Goal: Transaction & Acquisition: Purchase product/service

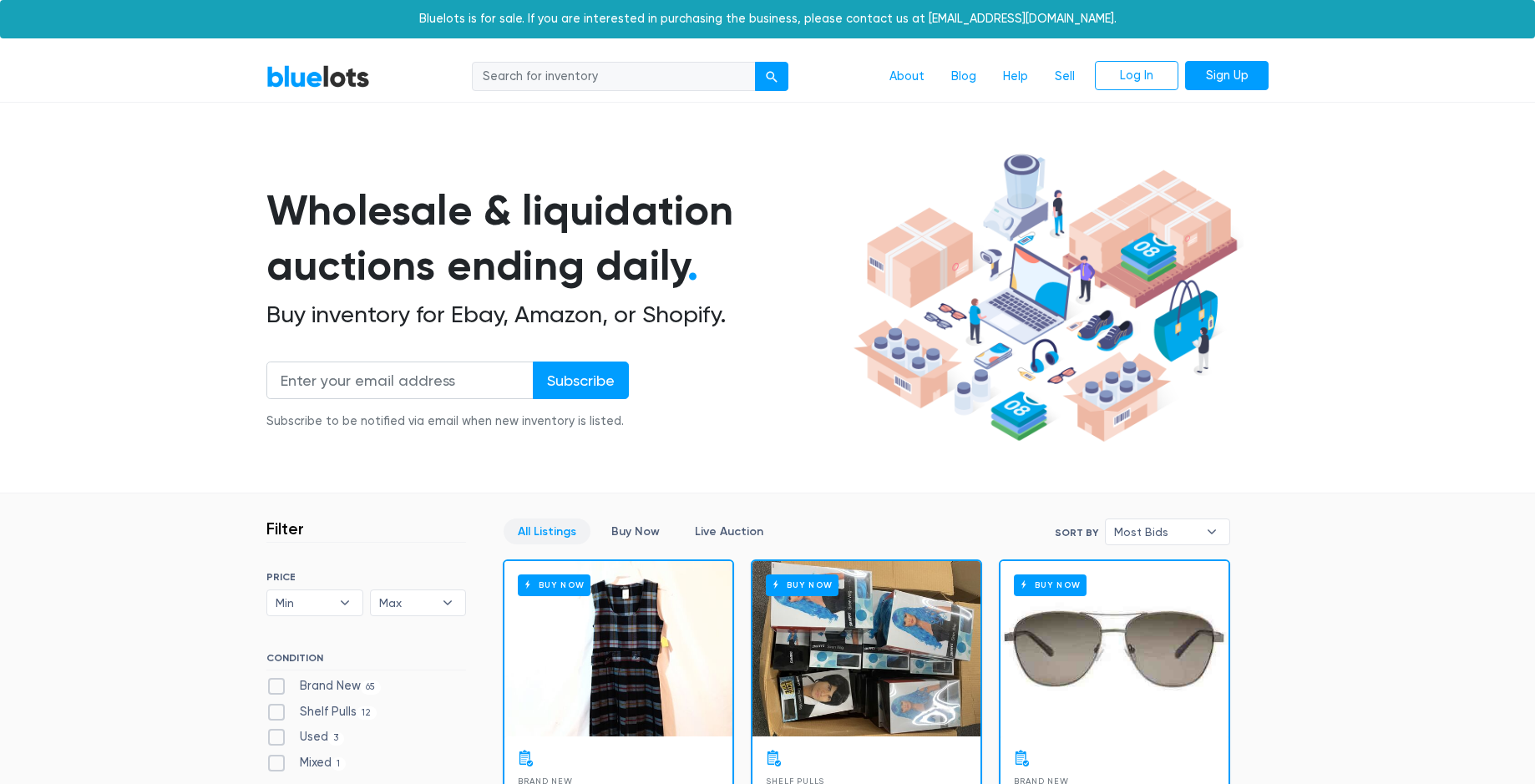
click at [1391, 344] on section "Wholesale & liquidation auctions ending daily . Buy inventory for Ebay, Amazon,…" at bounding box center [767, 320] width 1535 height 348
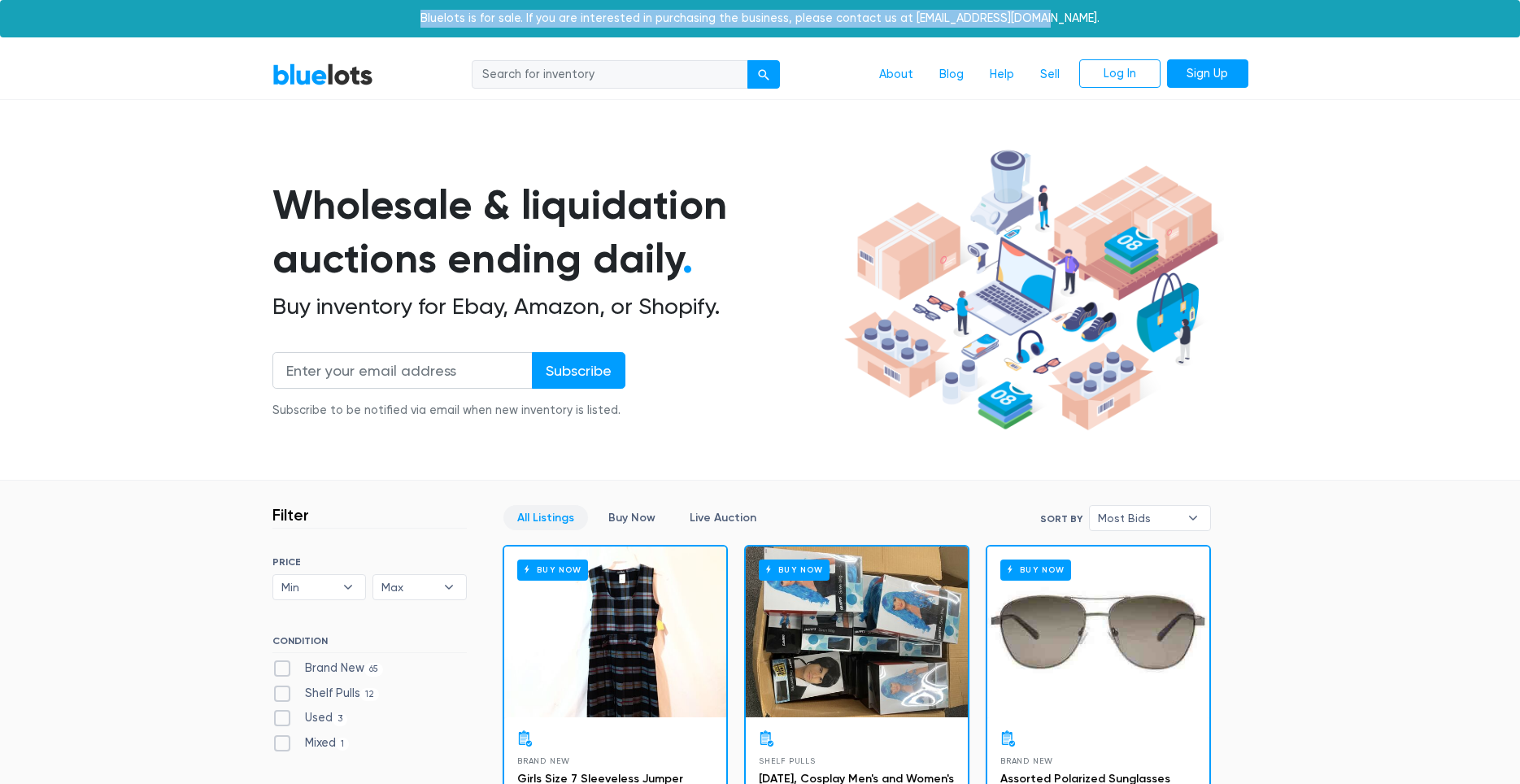
drag, startPoint x: 1033, startPoint y: 24, endPoint x: 379, endPoint y: 27, distance: 654.0
click at [404, 12] on div "Bluelots is for sale. If you are interested in purchasing the business, please …" at bounding box center [760, 18] width 1520 height 37
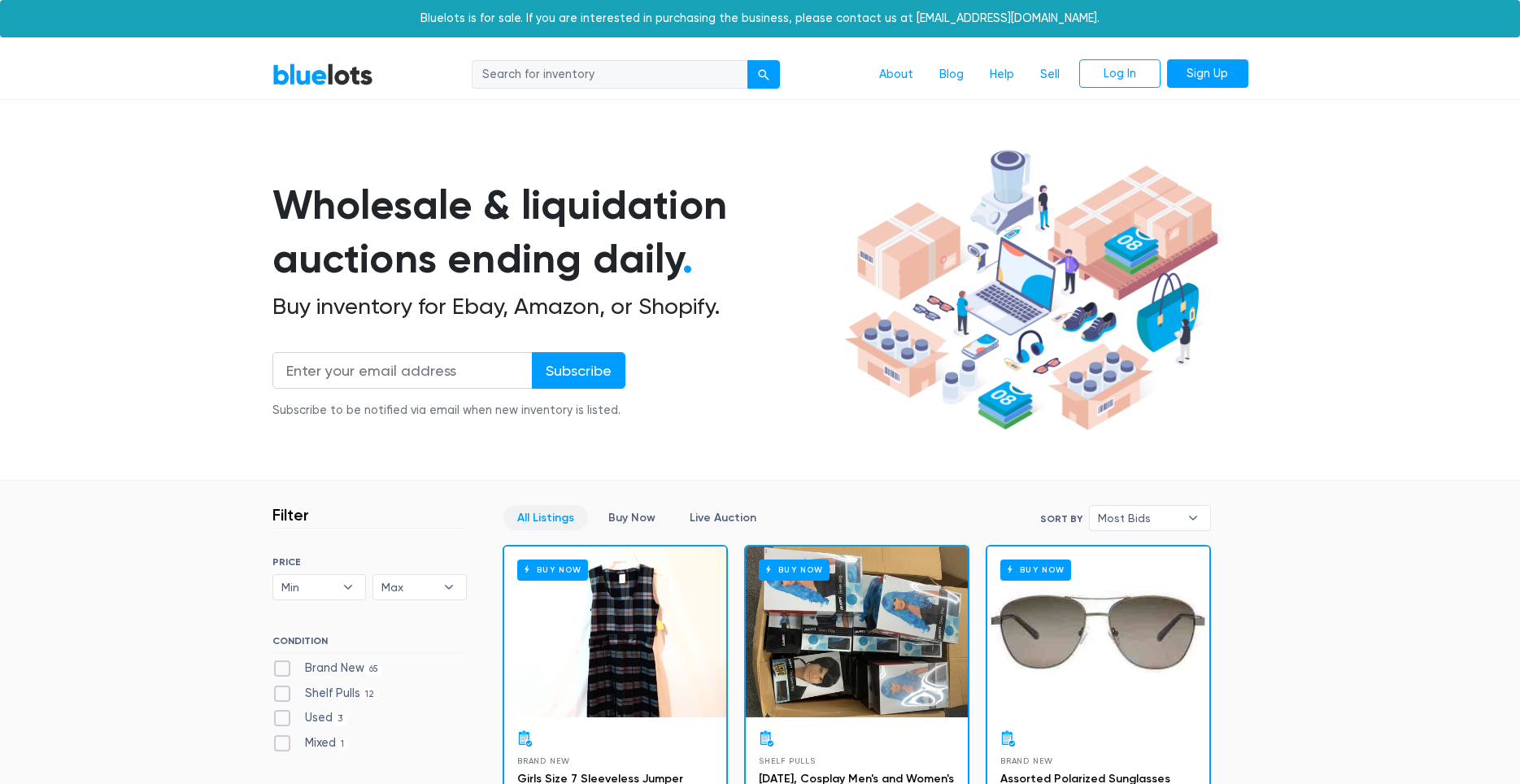
click at [1366, 317] on section "Wholesale & liquidation auctions ending daily . Buy inventory for Ebay, Amazon,…" at bounding box center [760, 312] width 1520 height 339
click at [1374, 479] on section "Wholesale & liquidation auctions ending daily . Buy inventory for Ebay, Amazon,…" at bounding box center [760, 312] width 1520 height 339
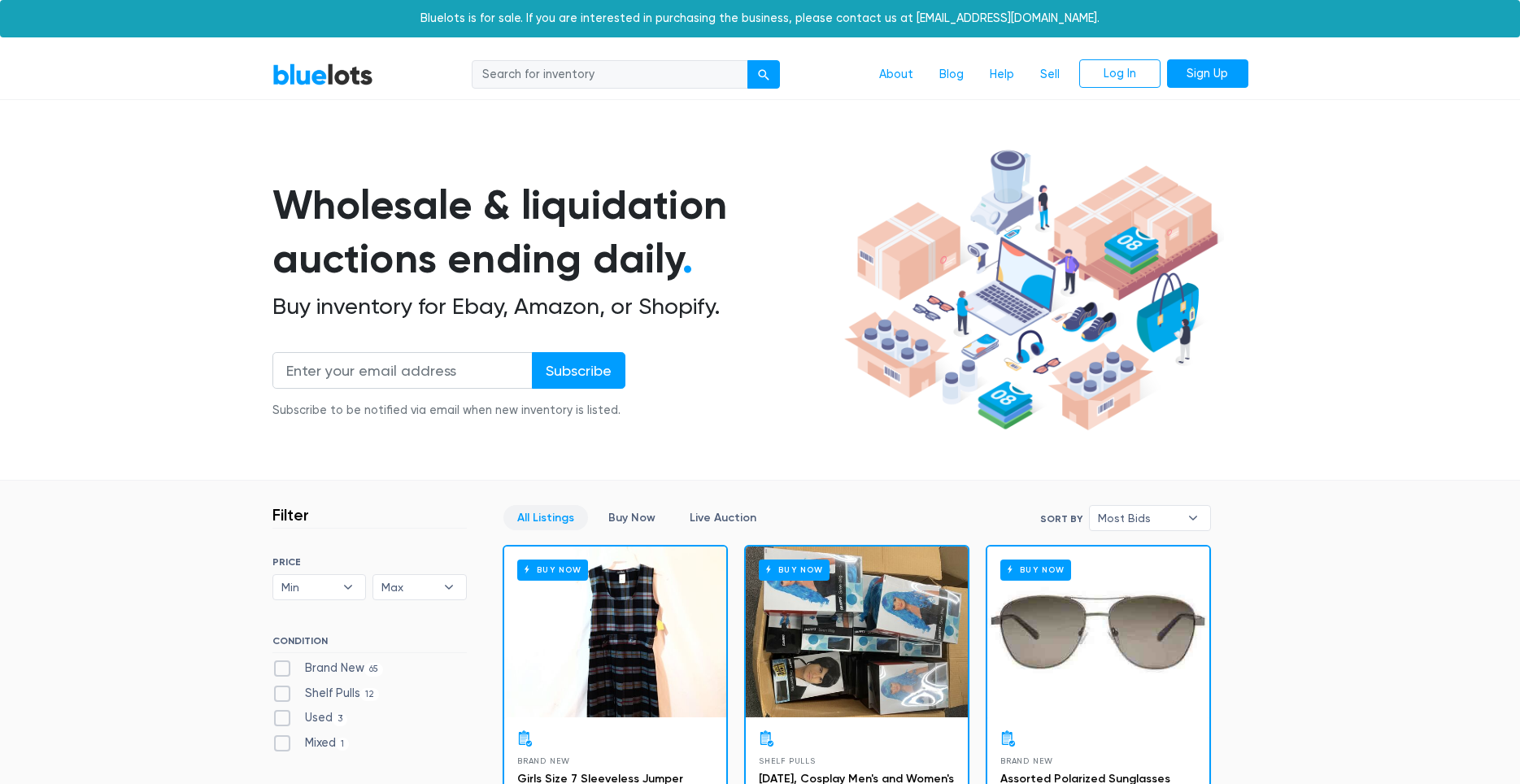
click at [1358, 445] on section "Wholesale & liquidation auctions ending daily . Buy inventory for Ebay, Amazon,…" at bounding box center [760, 312] width 1520 height 339
click at [1397, 217] on section "Wholesale & liquidation auctions ending daily . Buy inventory for Ebay, Amazon,…" at bounding box center [760, 312] width 1520 height 339
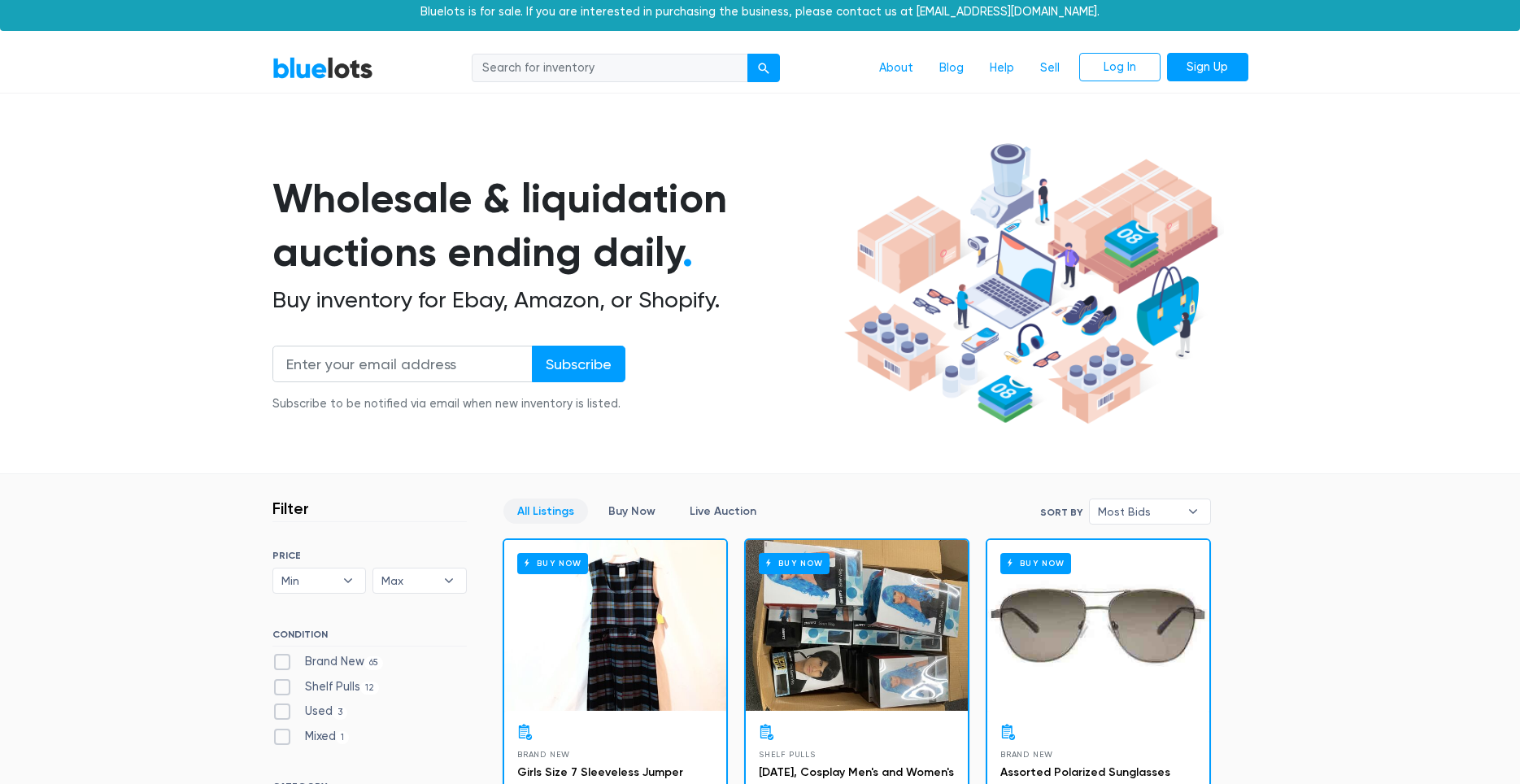
click at [1392, 220] on section "Wholesale & liquidation auctions ending daily . Buy inventory for Ebay, Amazon,…" at bounding box center [760, 305] width 1520 height 339
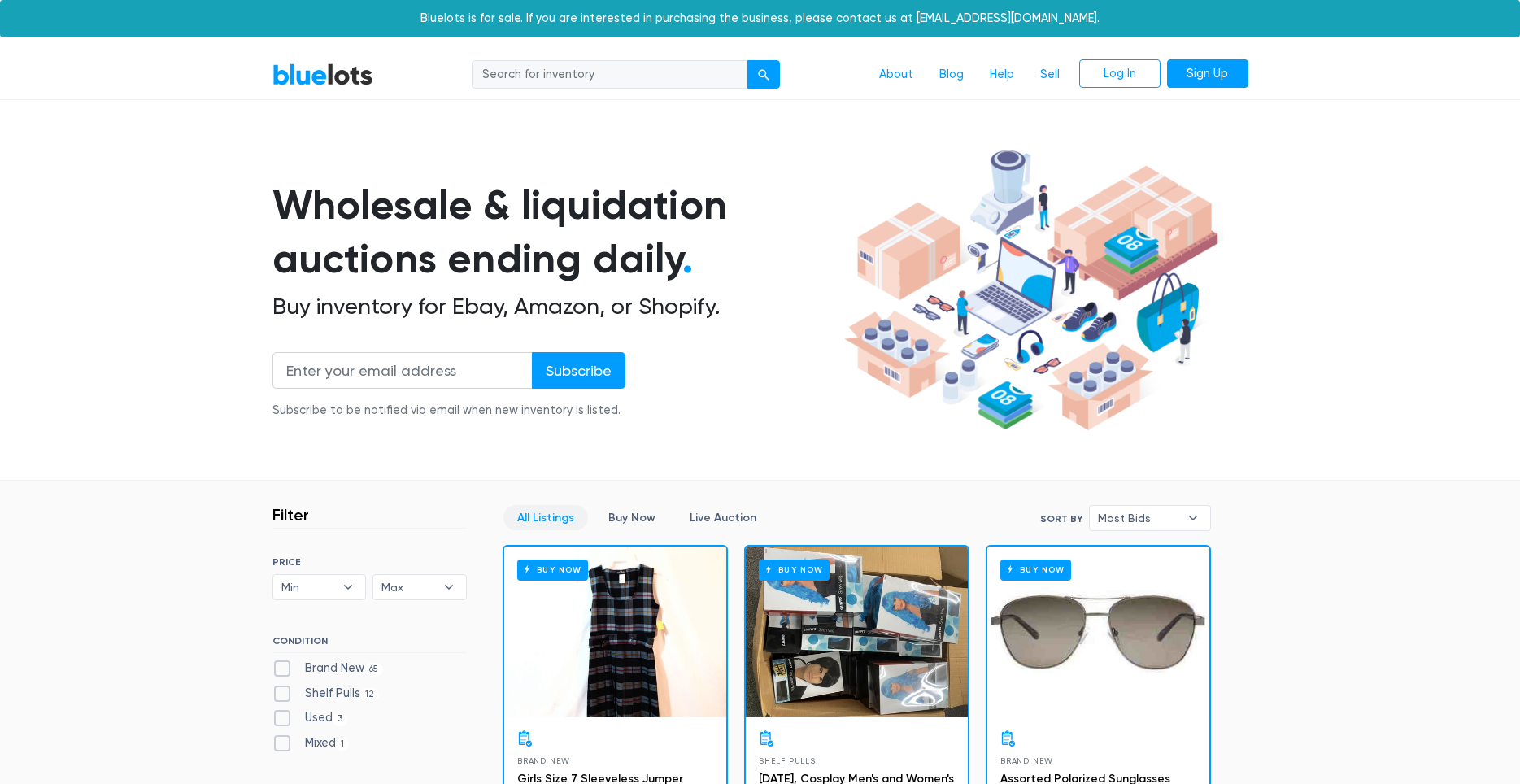
click at [1397, 235] on section "Wholesale & liquidation auctions ending daily . Buy inventory for Ebay, Amazon,…" at bounding box center [760, 312] width 1520 height 339
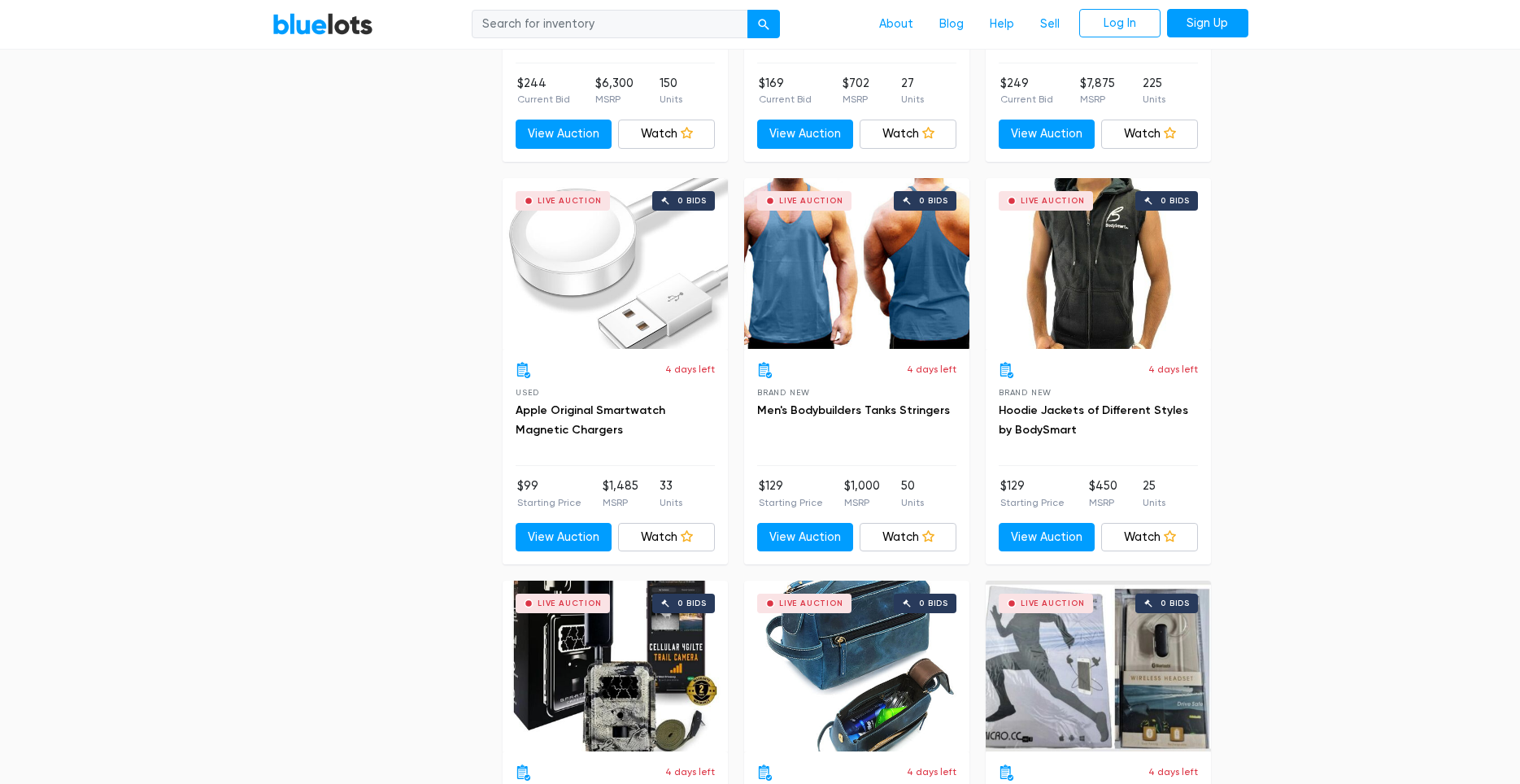
scroll to position [1474, 0]
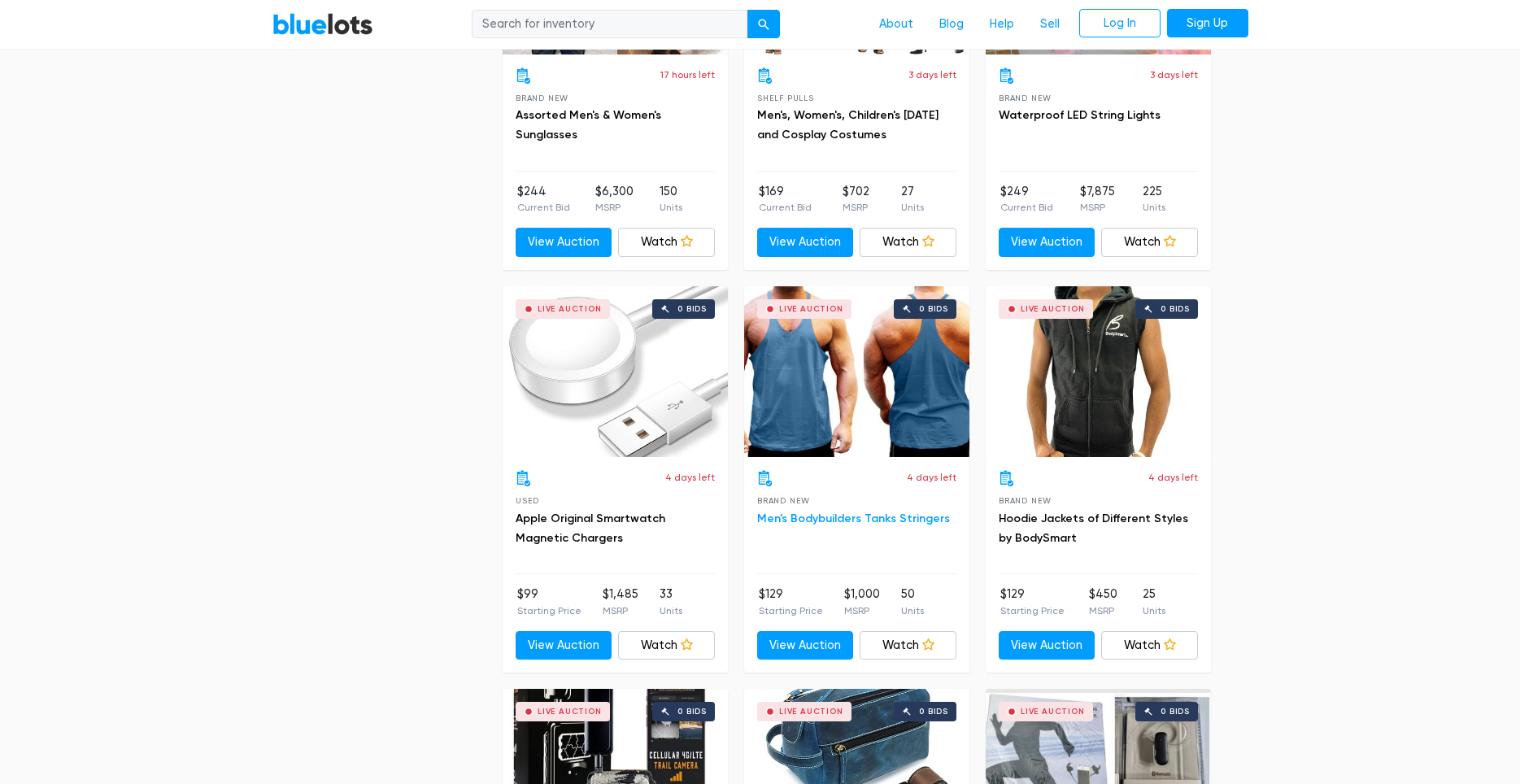
click at [820, 518] on link "Men's Bodybuilders Tanks Stringers" at bounding box center [853, 518] width 193 height 14
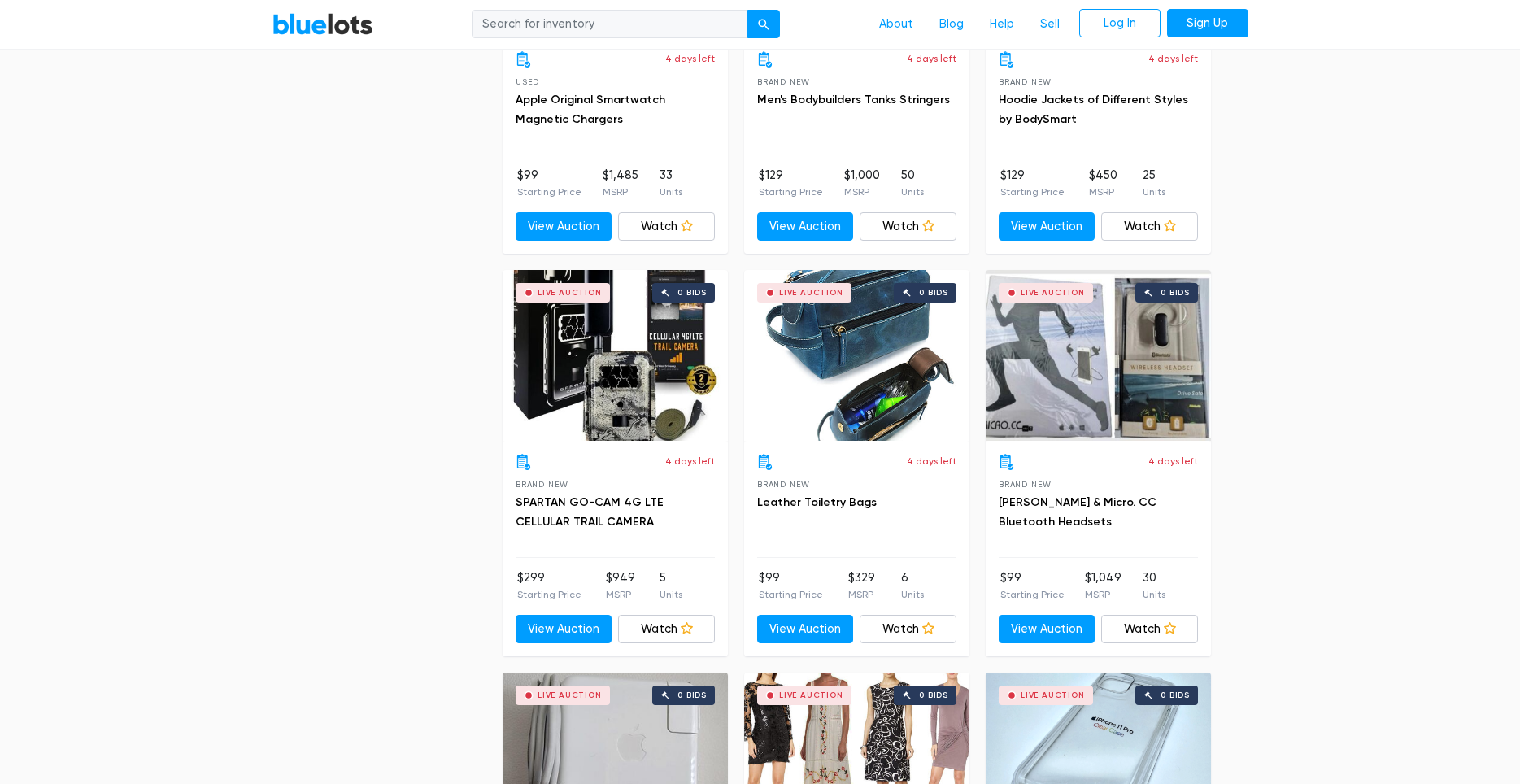
scroll to position [1893, 0]
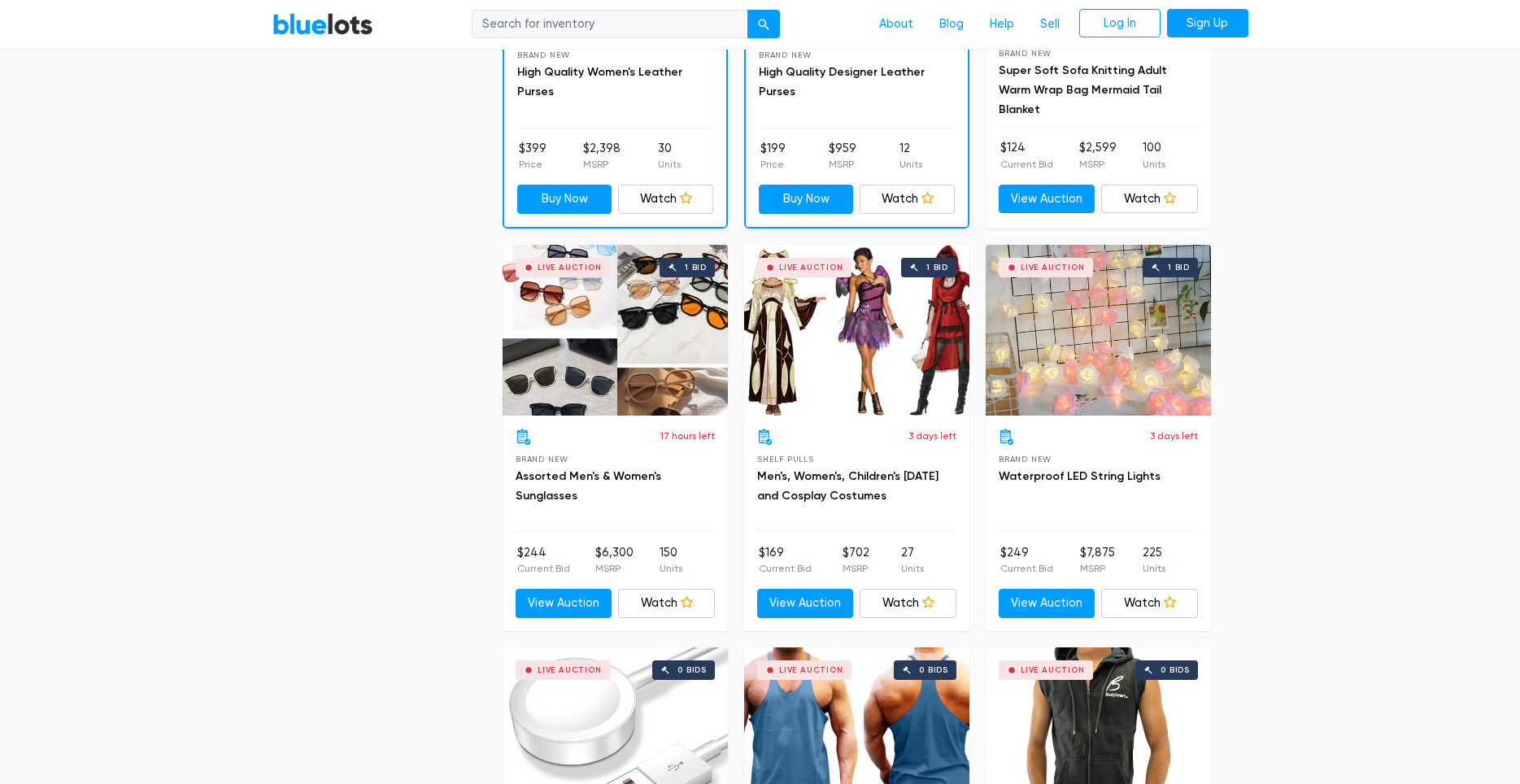
scroll to position [1092, 0]
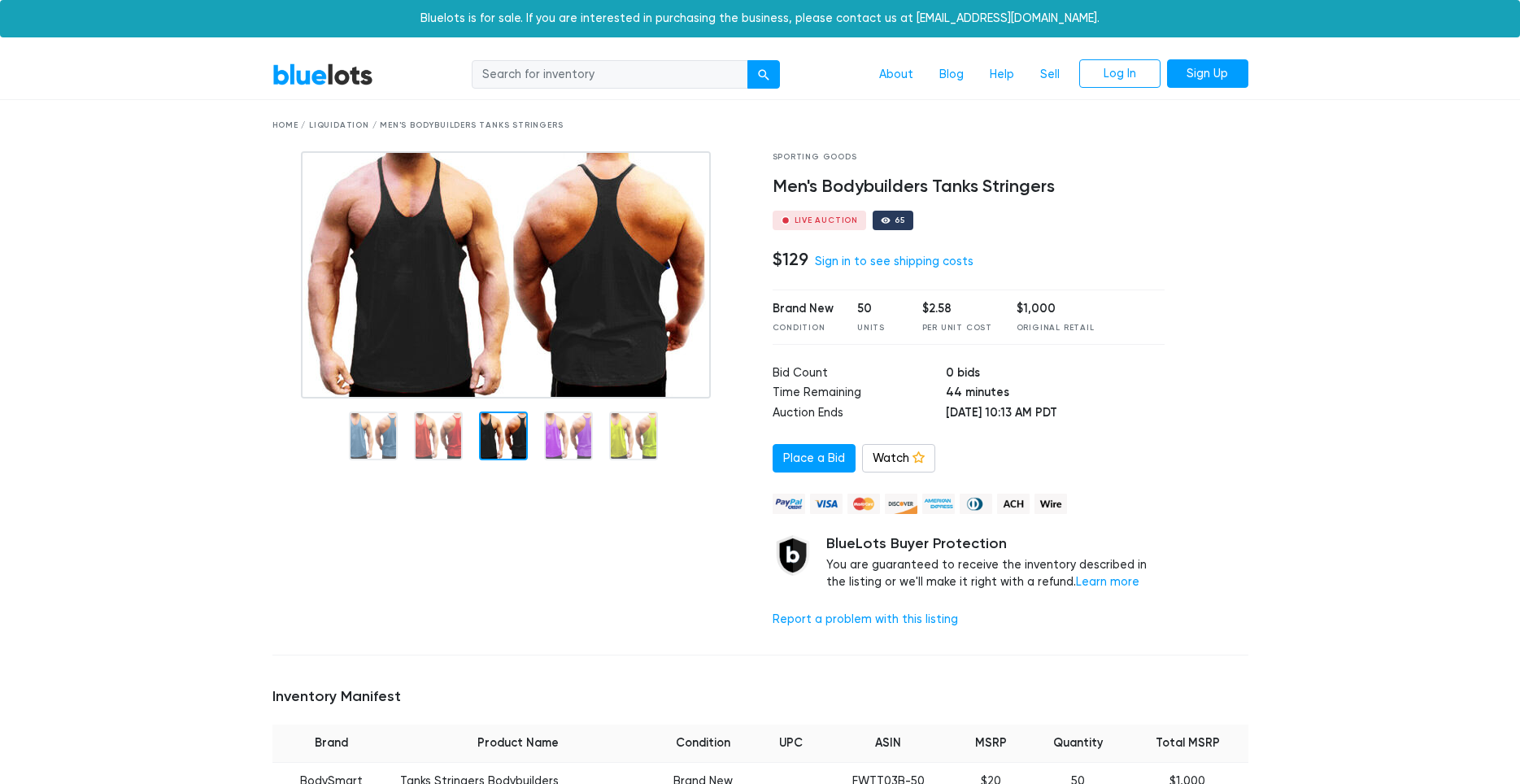
click at [493, 438] on div at bounding box center [503, 435] width 49 height 49
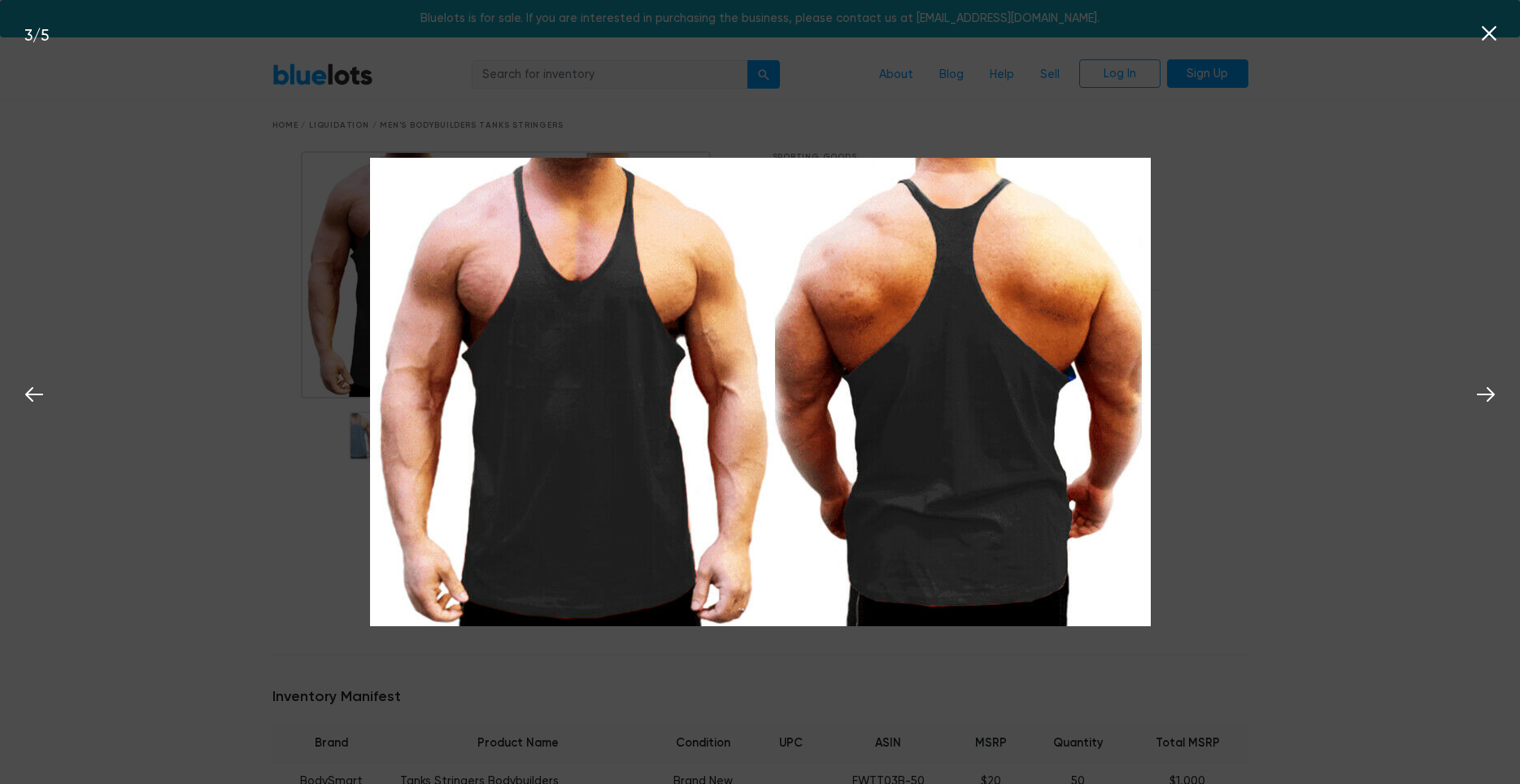
click at [1291, 248] on div "3 / 5" at bounding box center [760, 392] width 1520 height 784
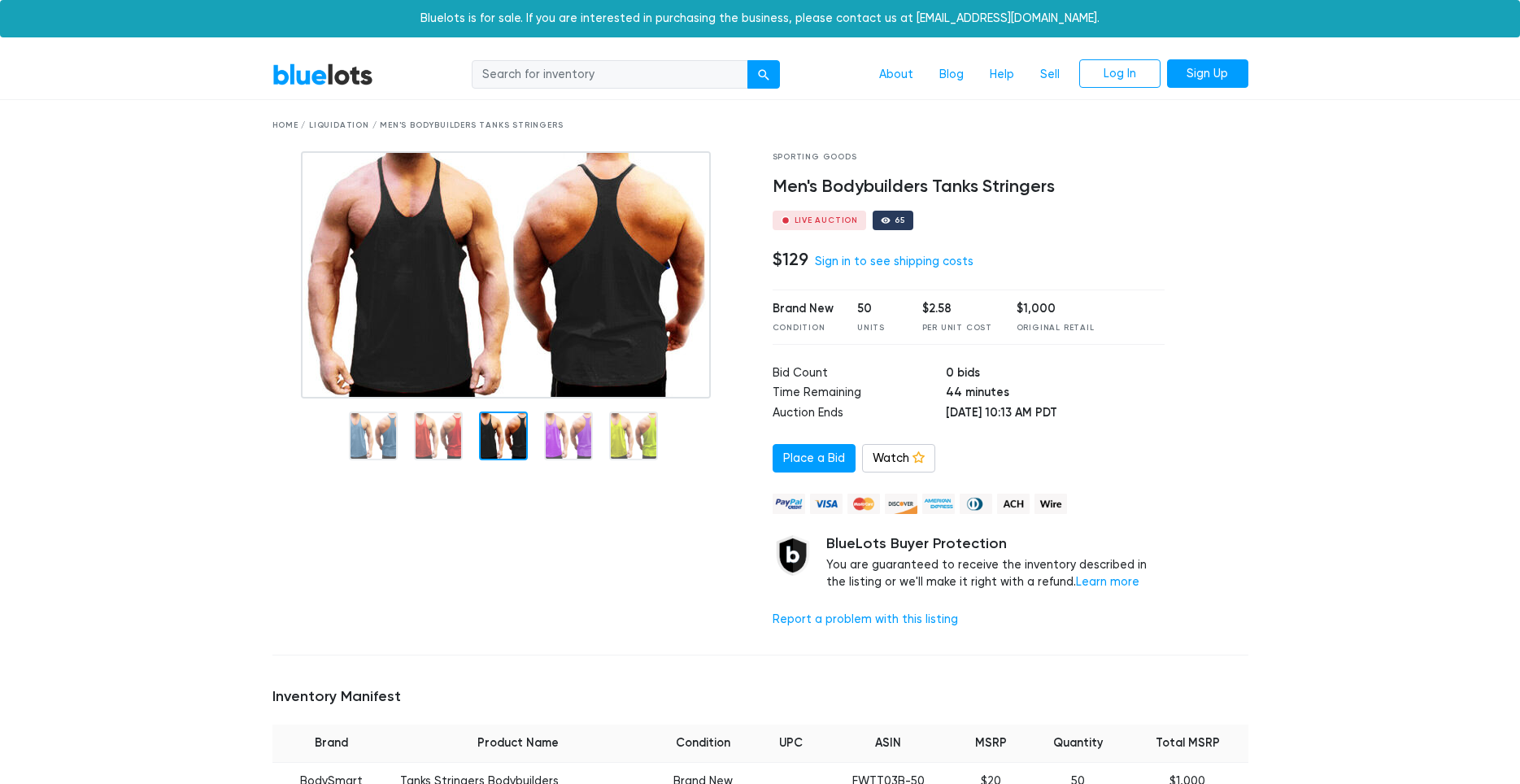
drag, startPoint x: 104, startPoint y: 150, endPoint x: 353, endPoint y: 184, distance: 251.3
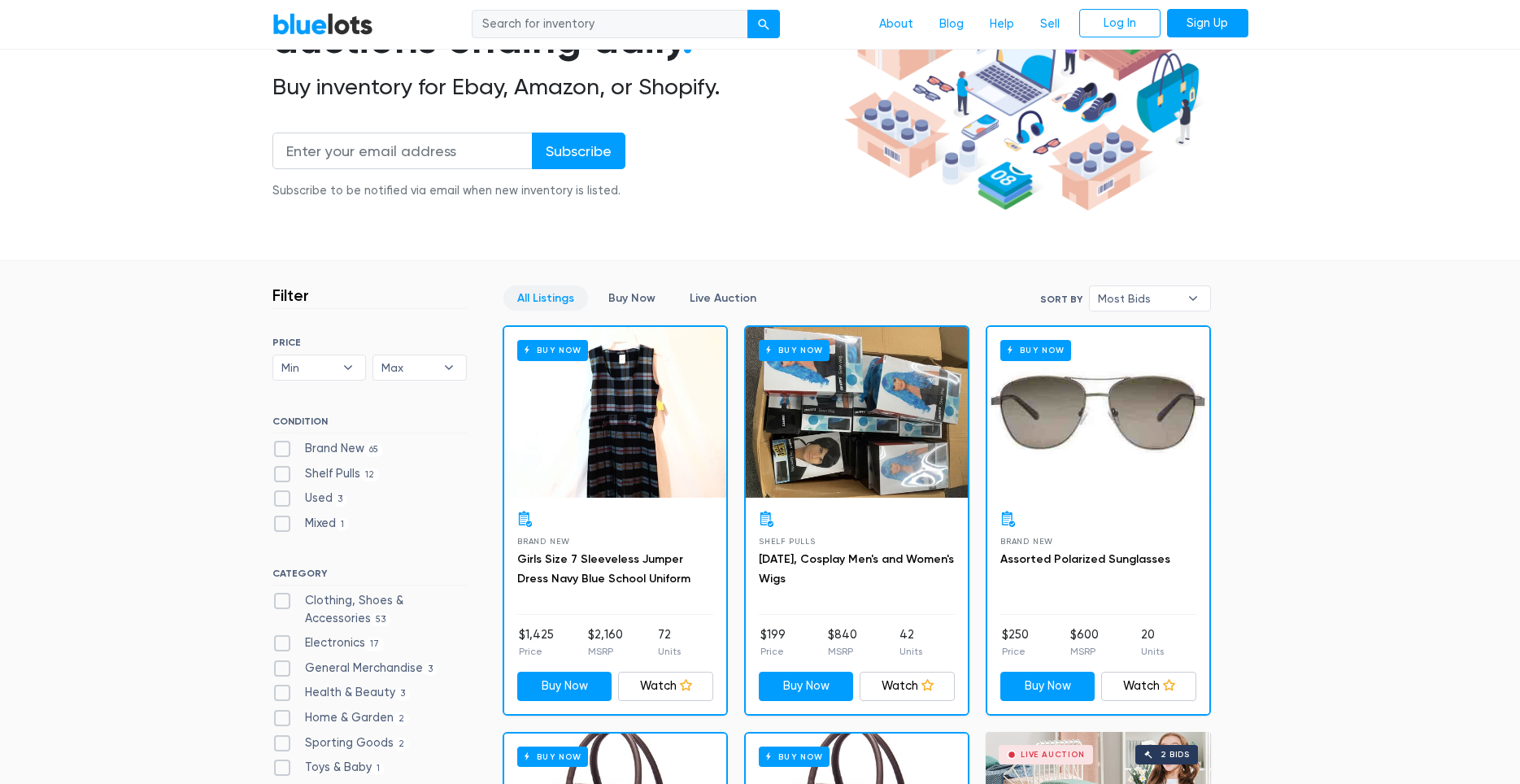
scroll to position [281, 0]
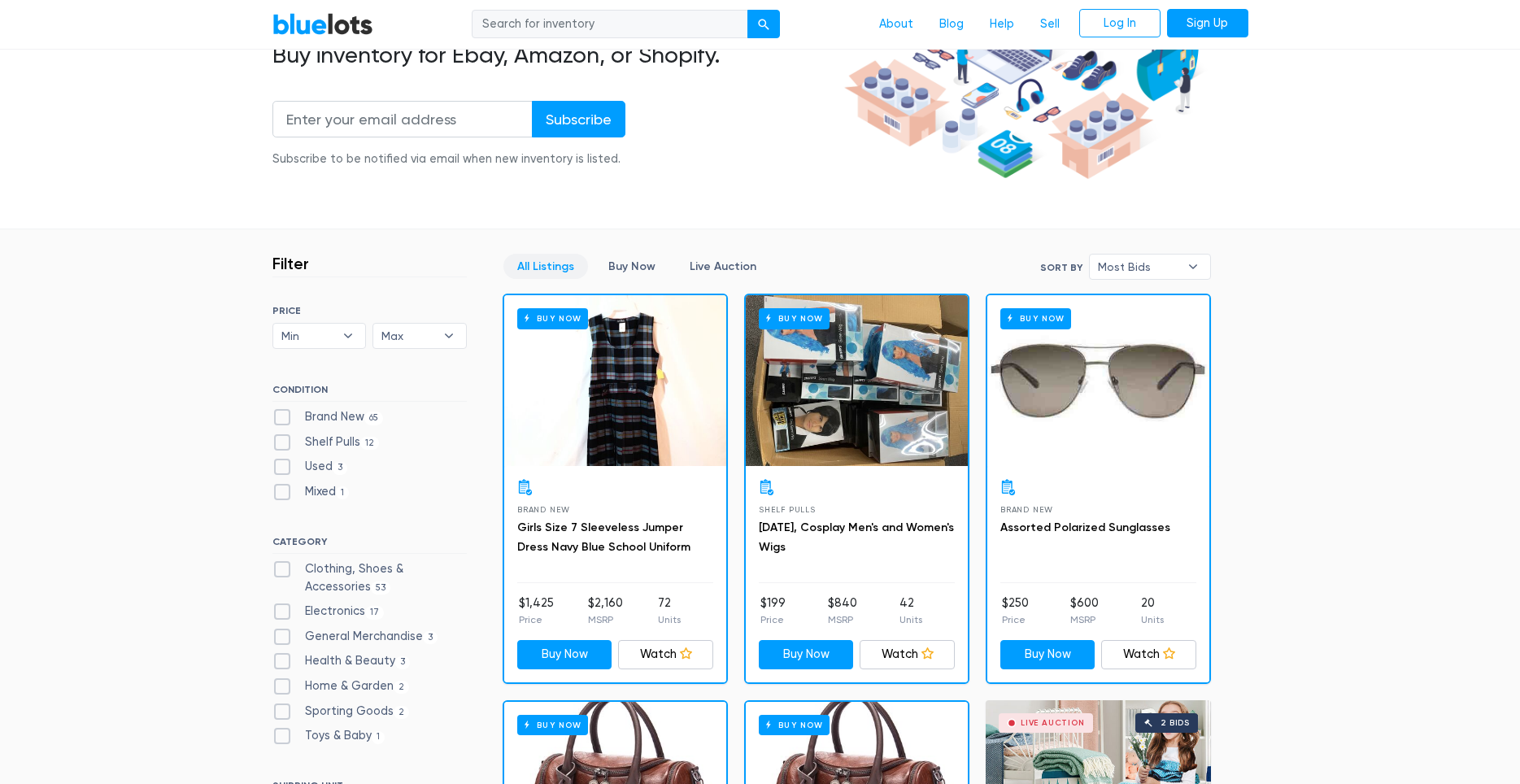
scroll to position [254, 0]
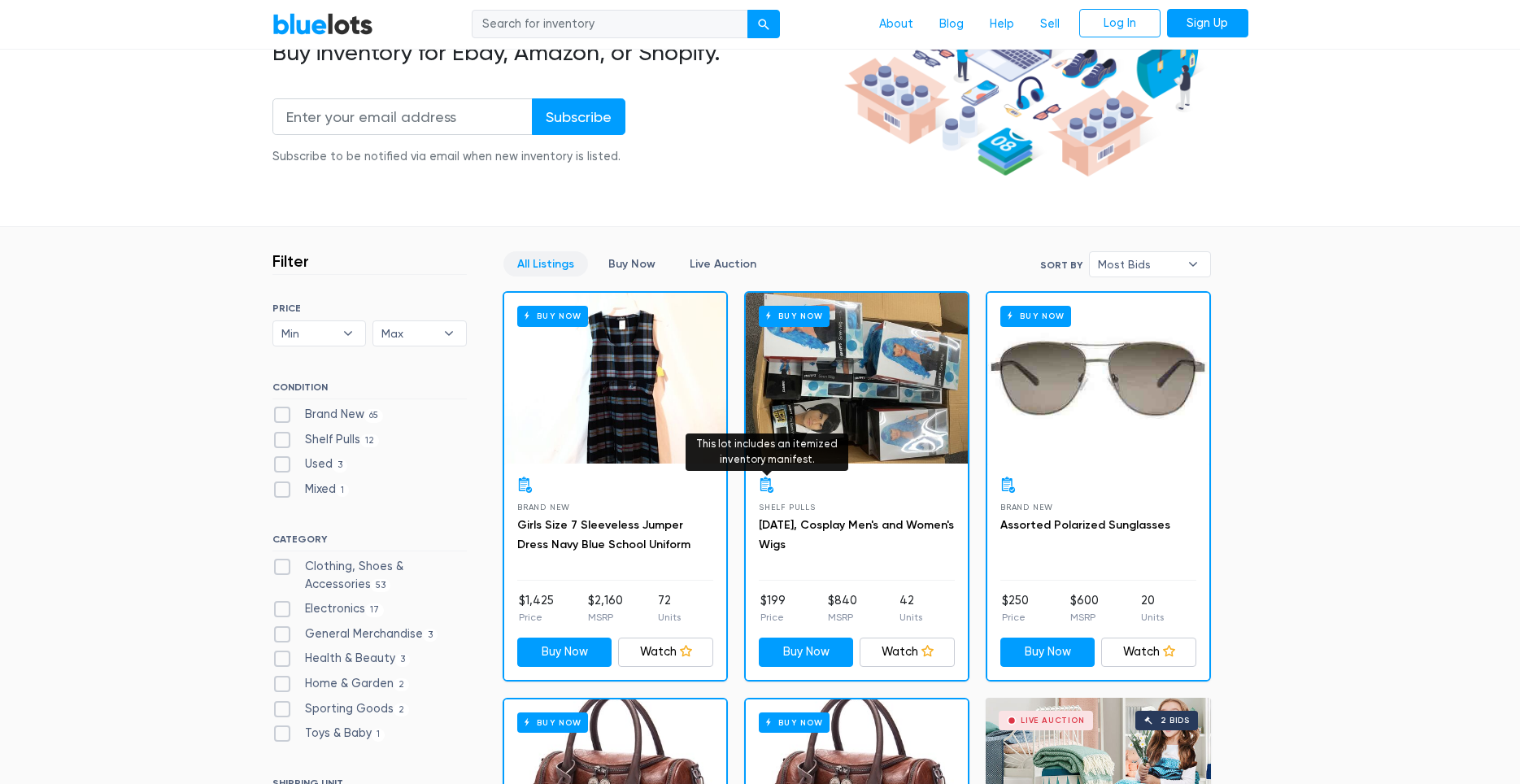
click at [763, 484] on icon at bounding box center [767, 485] width 13 height 17
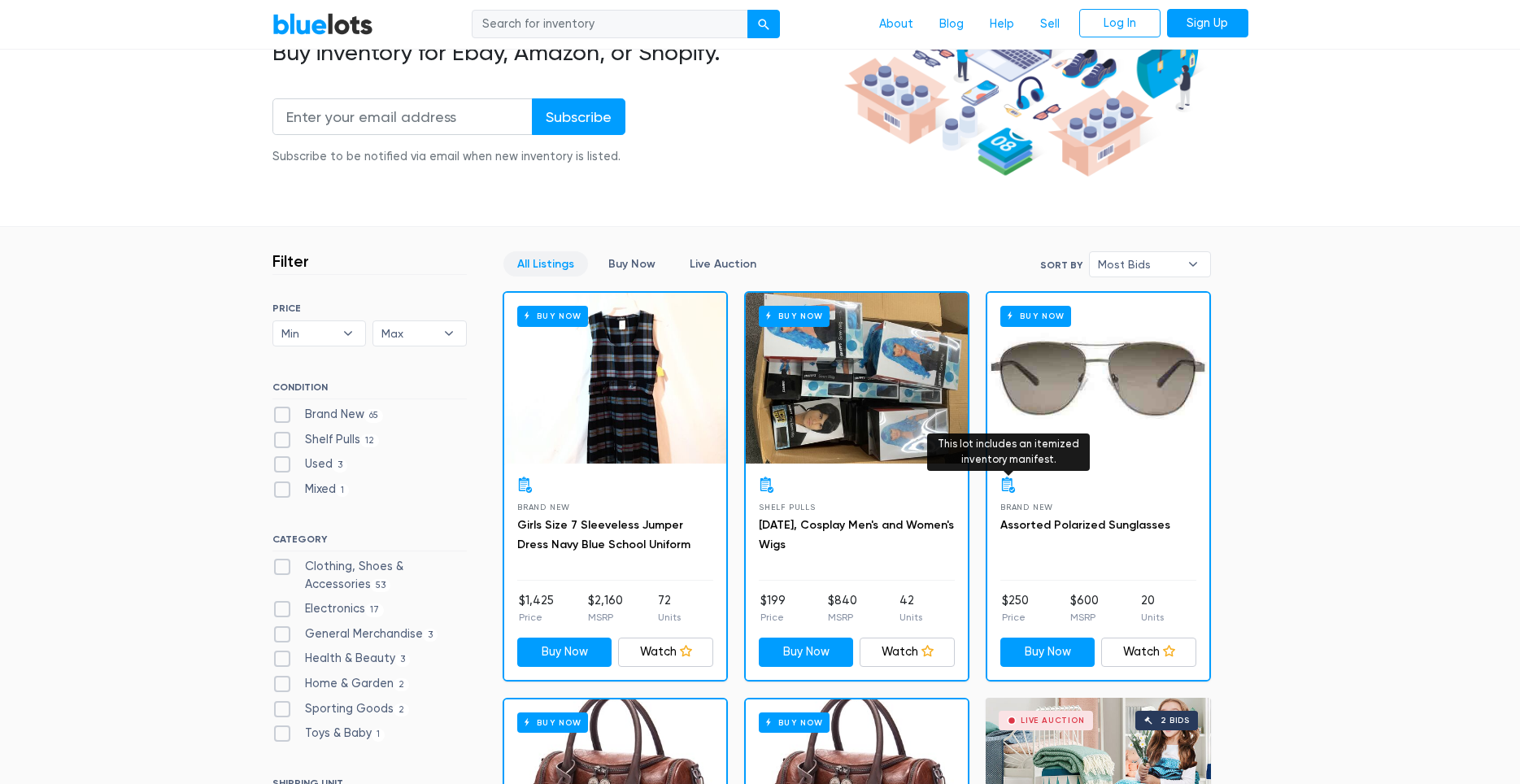
click at [1007, 486] on icon at bounding box center [1009, 485] width 17 height 17
drag, startPoint x: 256, startPoint y: 193, endPoint x: 238, endPoint y: 195, distance: 18.1
click at [250, 192] on section "Wholesale & liquidation auctions ending daily . Buy inventory for Ebay, Amazon,…" at bounding box center [760, 58] width 1520 height 339
